Goal: Information Seeking & Learning: Understand process/instructions

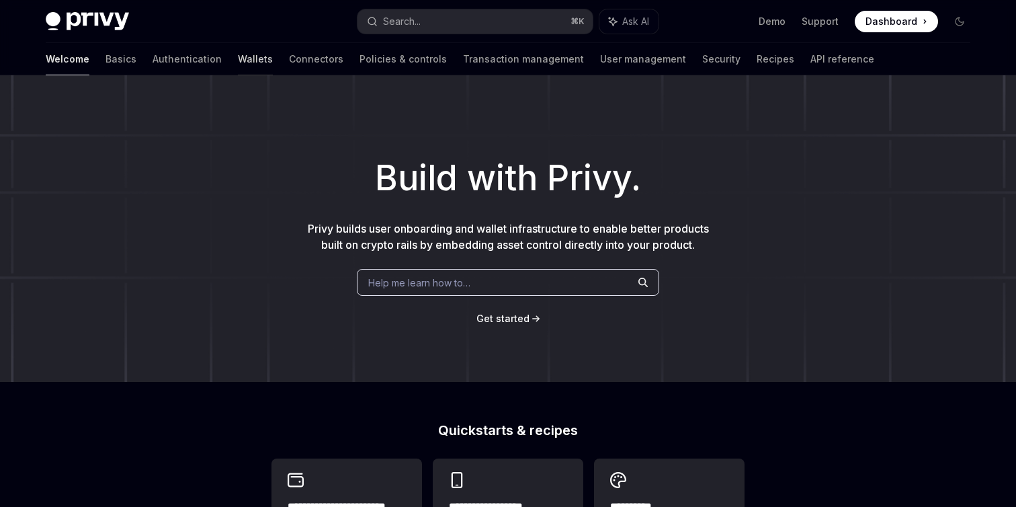
click at [238, 67] on link "Wallets" at bounding box center [255, 59] width 35 height 32
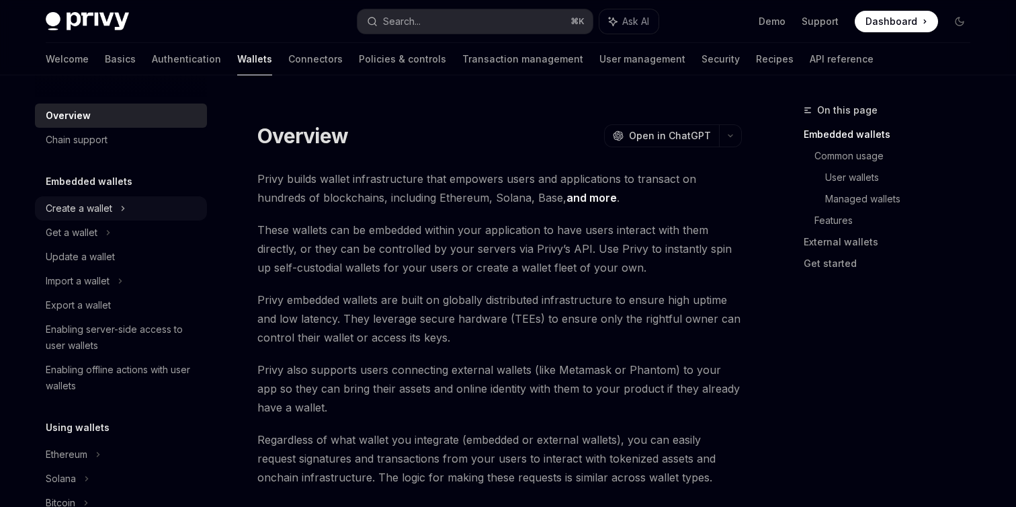
click at [138, 210] on div "Create a wallet" at bounding box center [121, 208] width 172 height 24
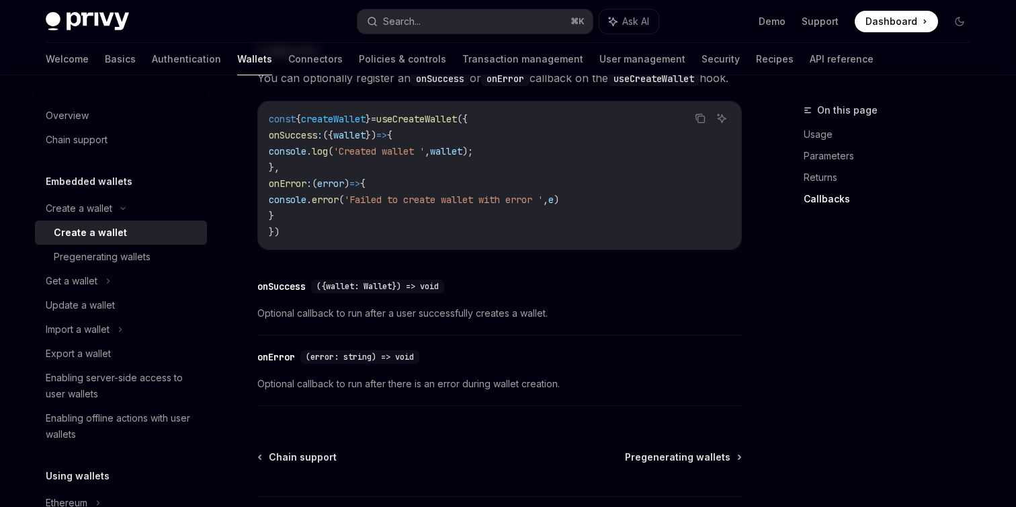
scroll to position [967, 0]
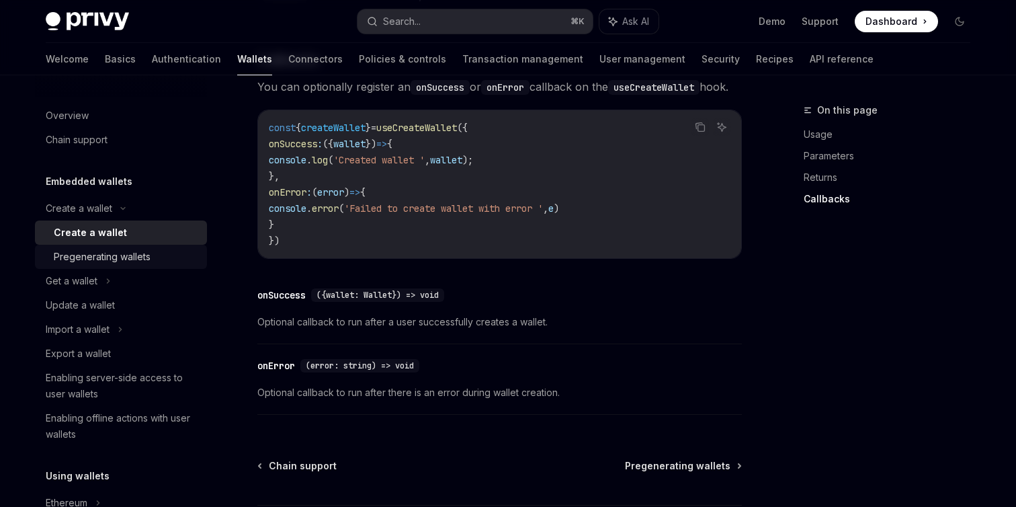
click at [130, 255] on div "Pregenerating wallets" at bounding box center [102, 257] width 97 height 16
type textarea "*"
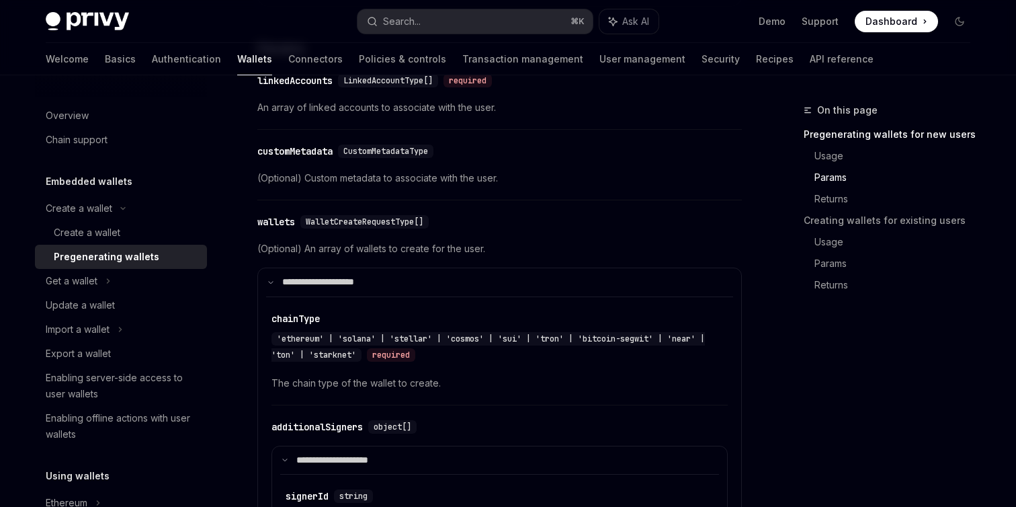
scroll to position [376, 0]
